Goal: Communication & Community: Ask a question

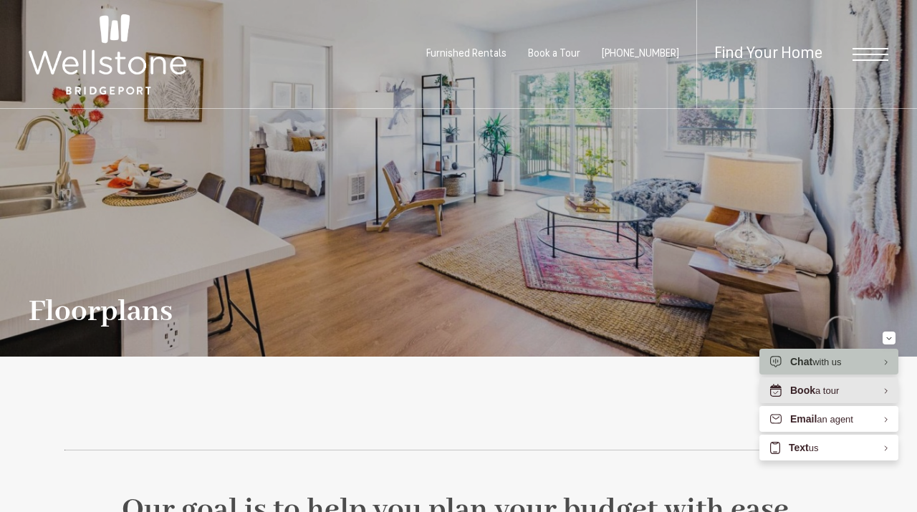
click at [839, 397] on div "Book a tour" at bounding box center [829, 391] width 139 height 26
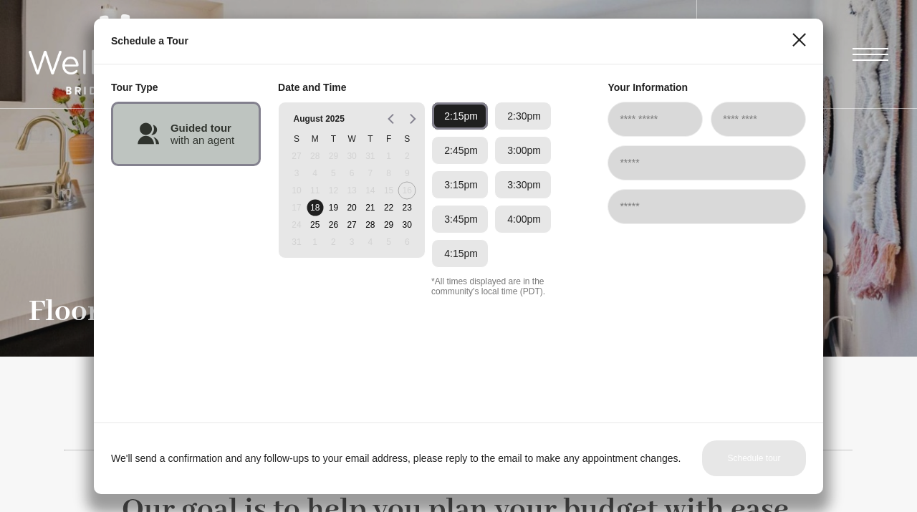
click at [800, 34] on icon "Close" at bounding box center [800, 40] width 14 height 14
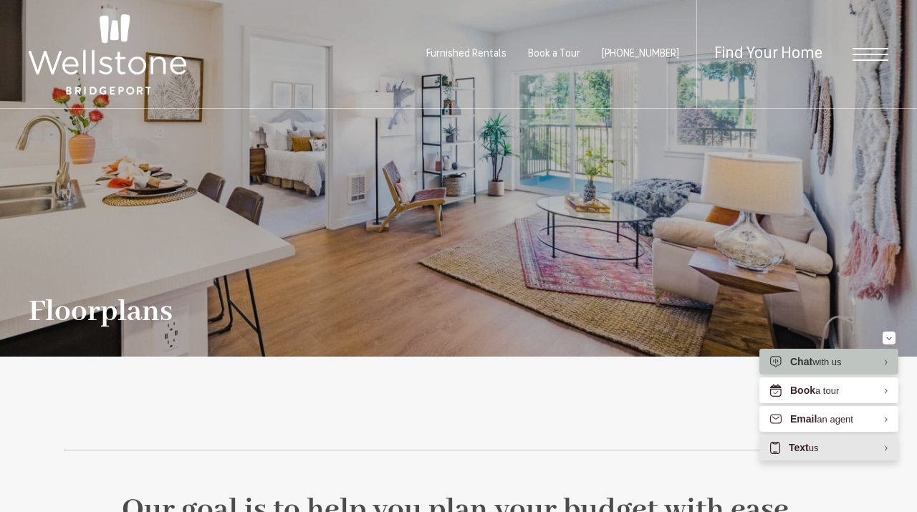
click at [801, 457] on div "Text us" at bounding box center [829, 448] width 139 height 26
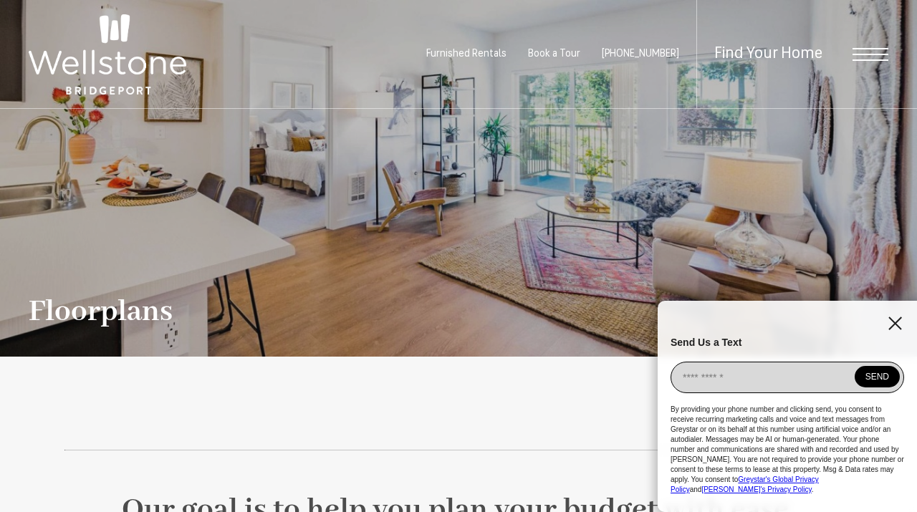
click at [740, 384] on input "EliseAI Widget" at bounding box center [788, 378] width 234 height 32
click at [897, 330] on icon "EliseAI Widget" at bounding box center [896, 324] width 14 height 14
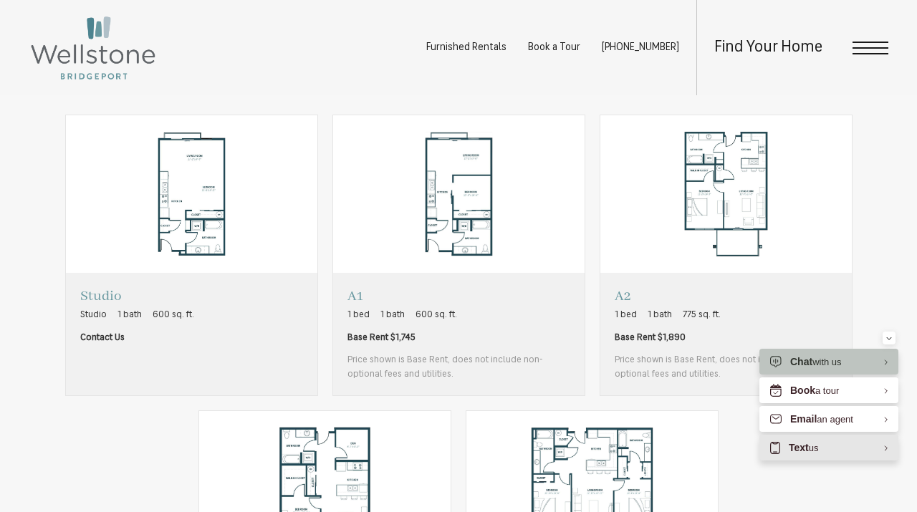
click at [798, 449] on span "Text" at bounding box center [799, 447] width 20 height 11
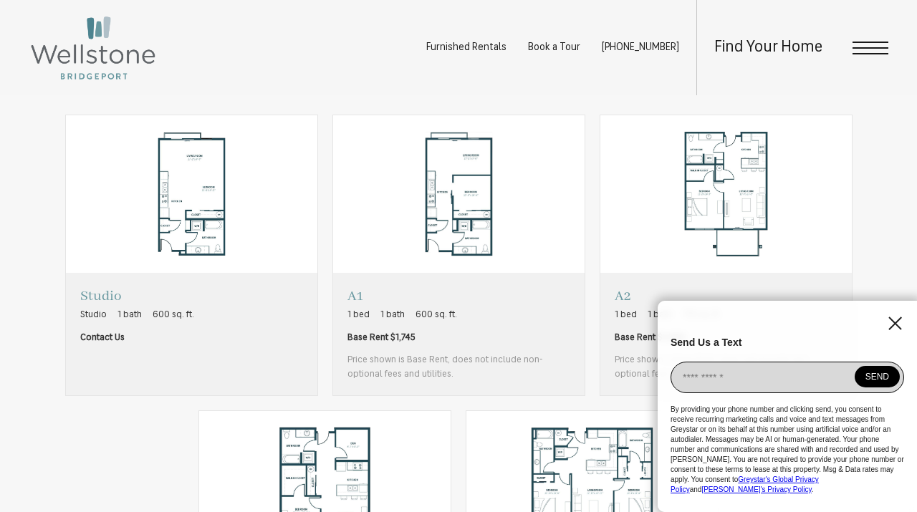
click at [748, 387] on input "EliseAI Widget" at bounding box center [788, 378] width 234 height 32
type input "**********"
click at [873, 388] on button "SEND" at bounding box center [877, 377] width 45 height 22
